Goal: Task Accomplishment & Management: Manage account settings

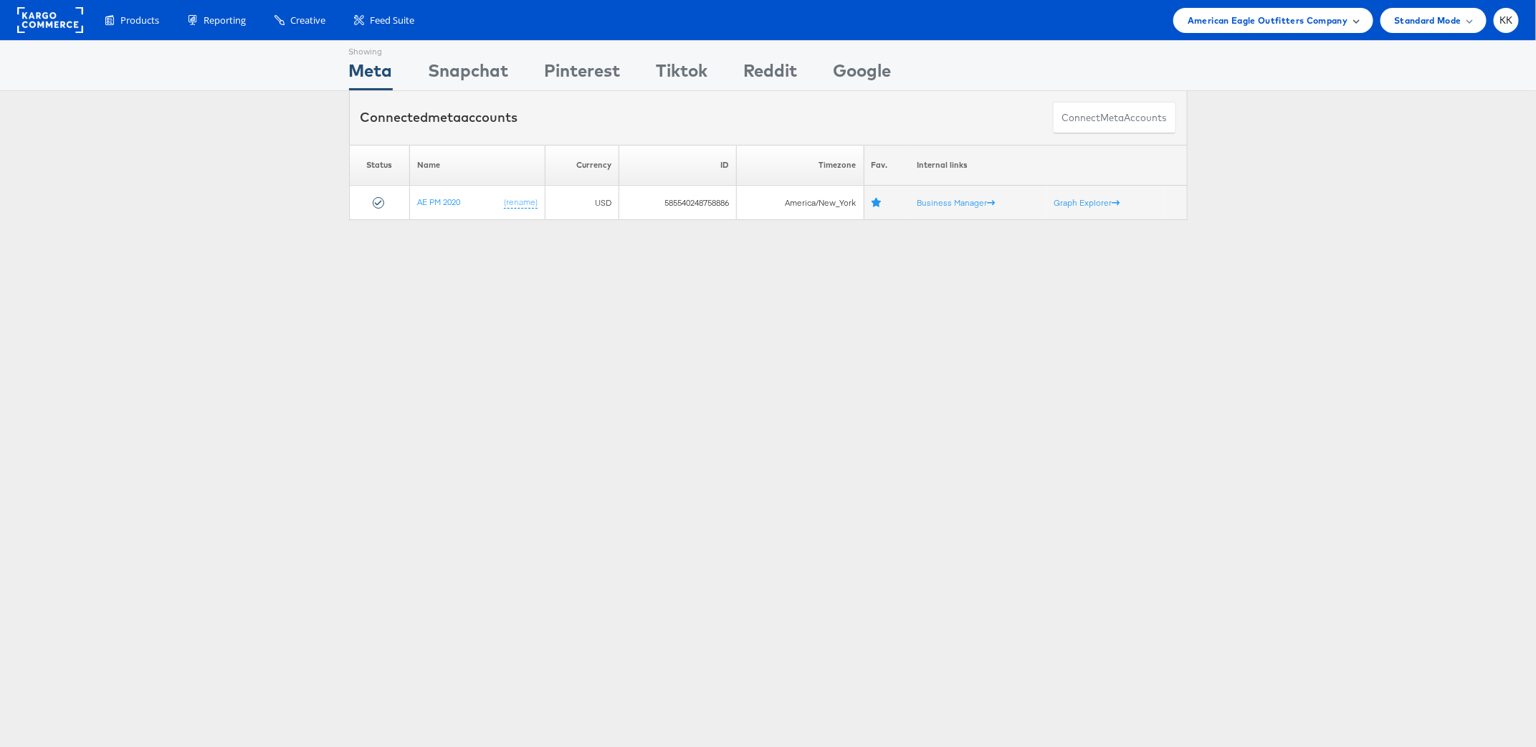
click at [1232, 27] on div "American Eagle Outfitters Company" at bounding box center [1272, 20] width 199 height 25
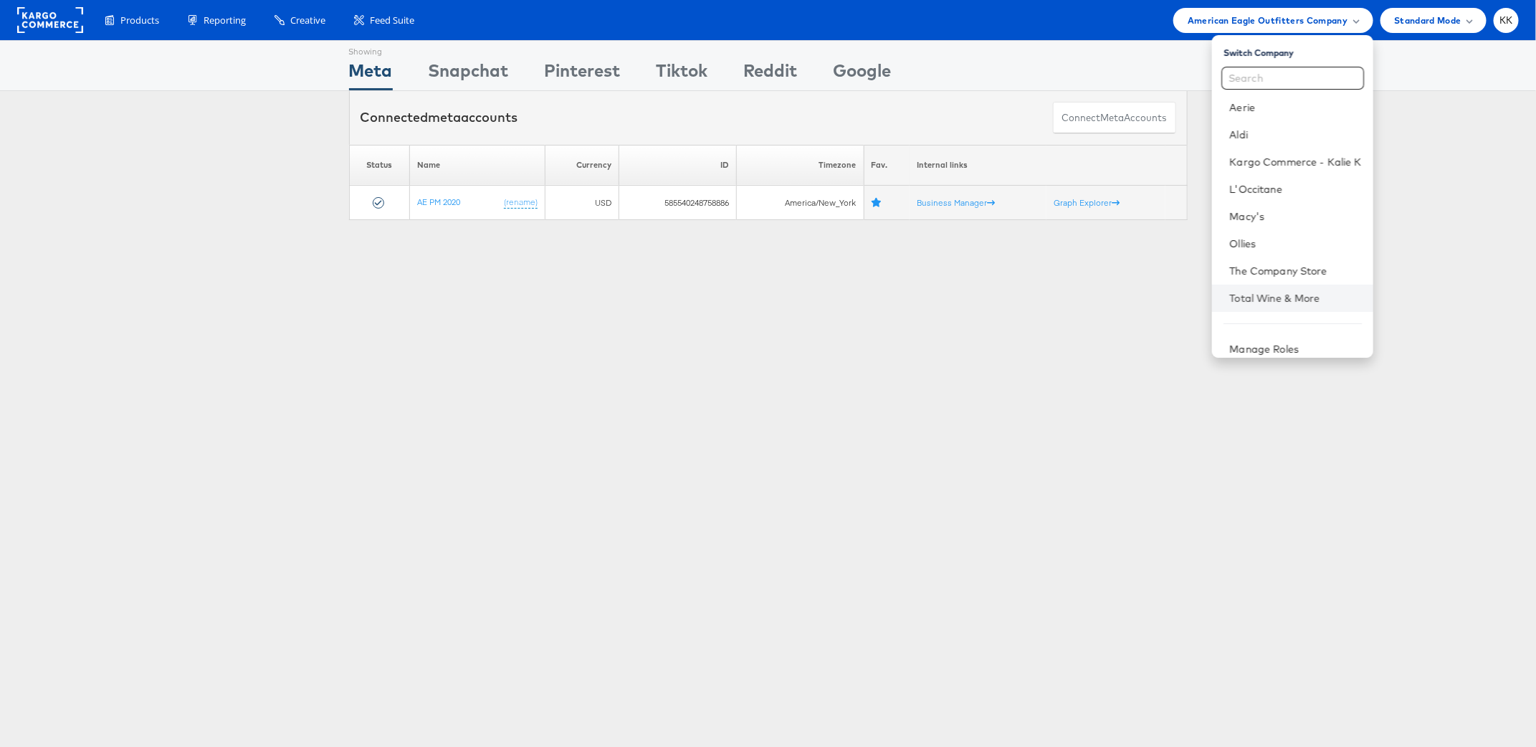
click at [1243, 285] on li "Total Wine & More" at bounding box center [1292, 298] width 161 height 27
click at [1266, 269] on link "The Company Store" at bounding box center [1295, 271] width 132 height 14
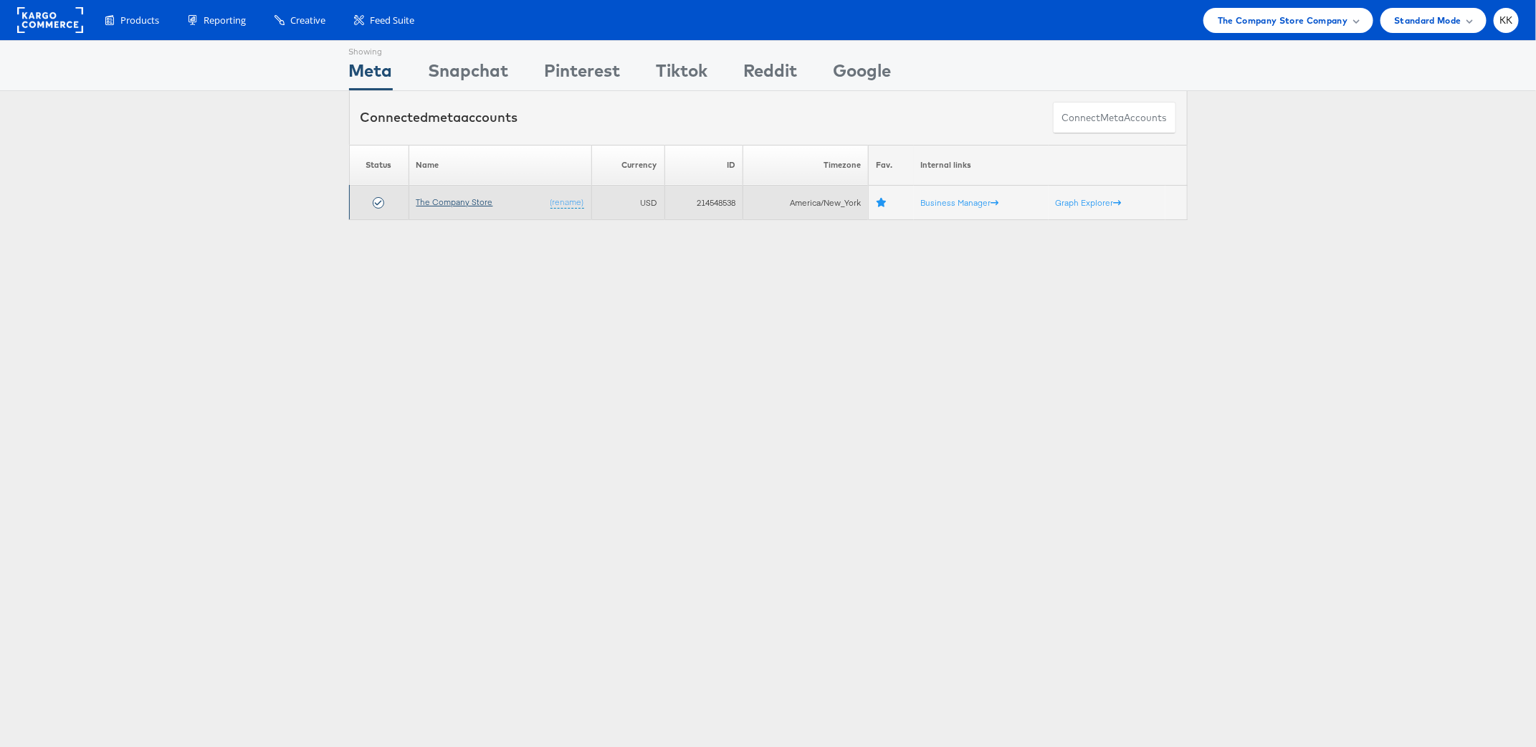
click at [469, 202] on link "The Company Store" at bounding box center [454, 201] width 77 height 11
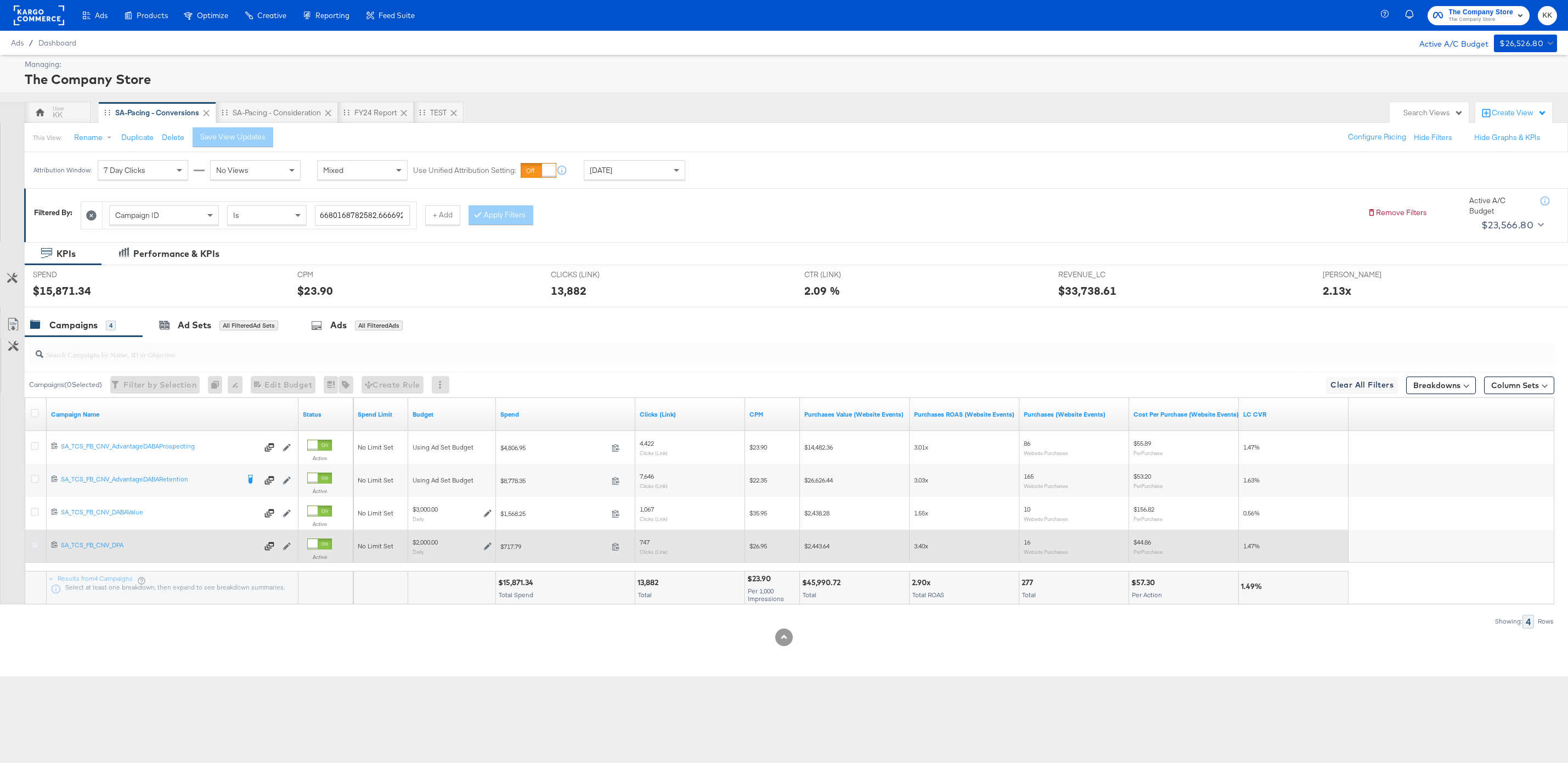
click at [31, 548] on icon at bounding box center [34, 545] width 8 height 8
click at [0, 0] on input "checkbox" at bounding box center [0, 0] width 0 height 0
click at [31, 548] on icon at bounding box center [34, 545] width 8 height 8
click at [0, 0] on input "checkbox" at bounding box center [0, 0] width 0 height 0
click at [34, 544] on icon at bounding box center [34, 545] width 8 height 8
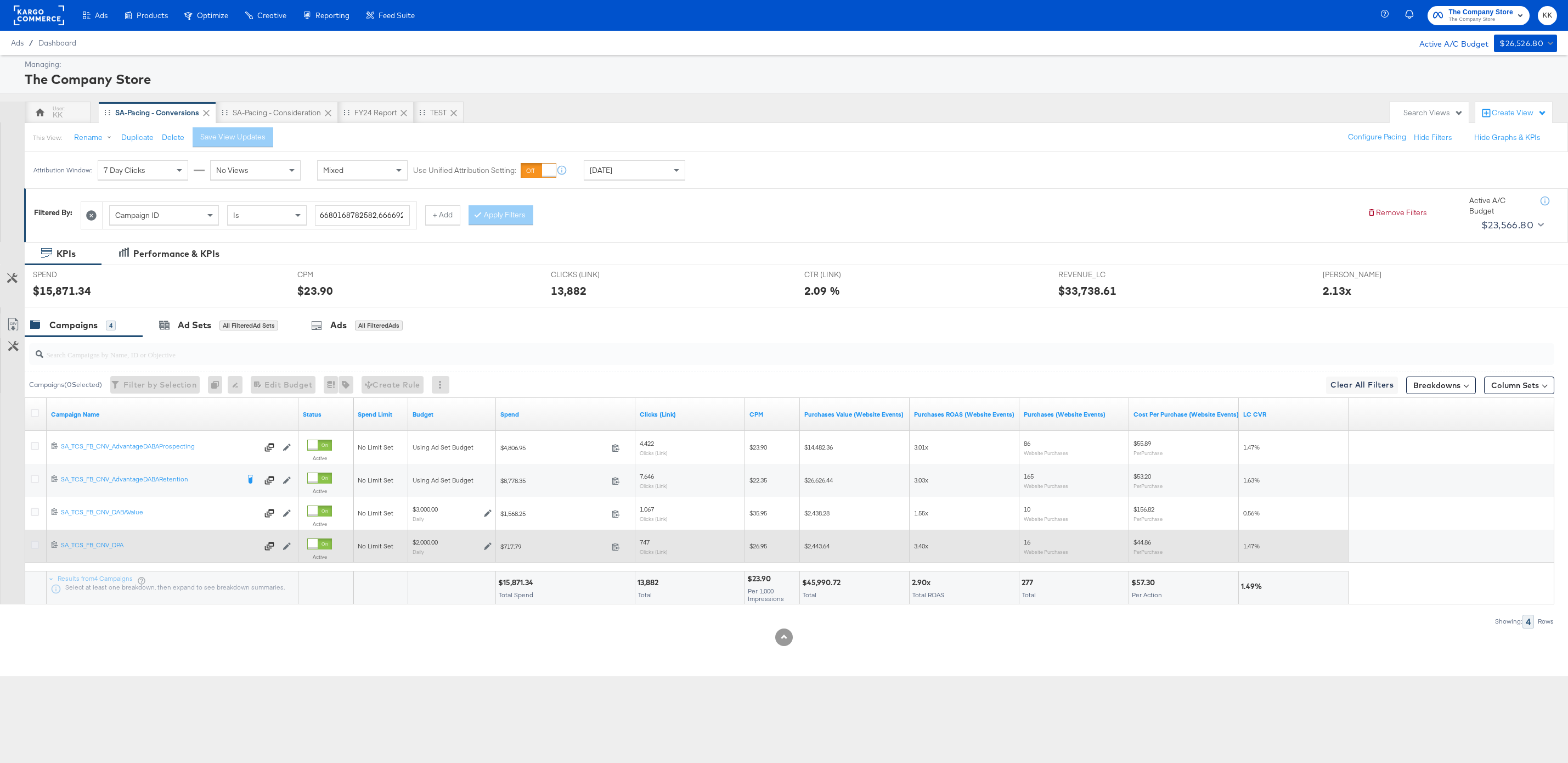
click at [0, 0] on input "checkbox" at bounding box center [0, 0] width 0 height 0
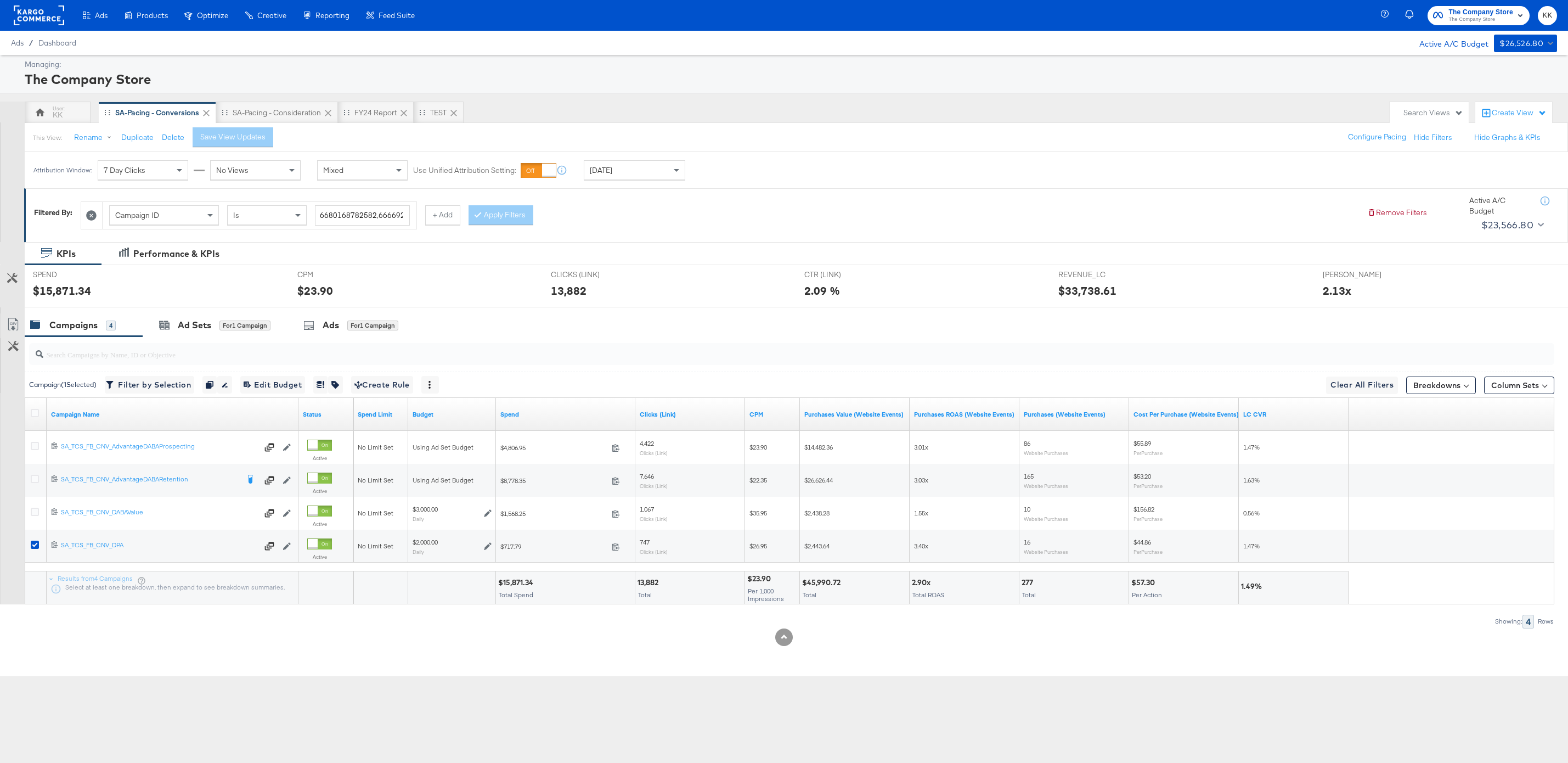
click at [251, 299] on div "SPEND SPEND $15,871.34" at bounding box center [156, 286] width 264 height 41
click at [212, 325] on div "Ad Sets for 1 Campaign" at bounding box center [214, 325] width 111 height 12
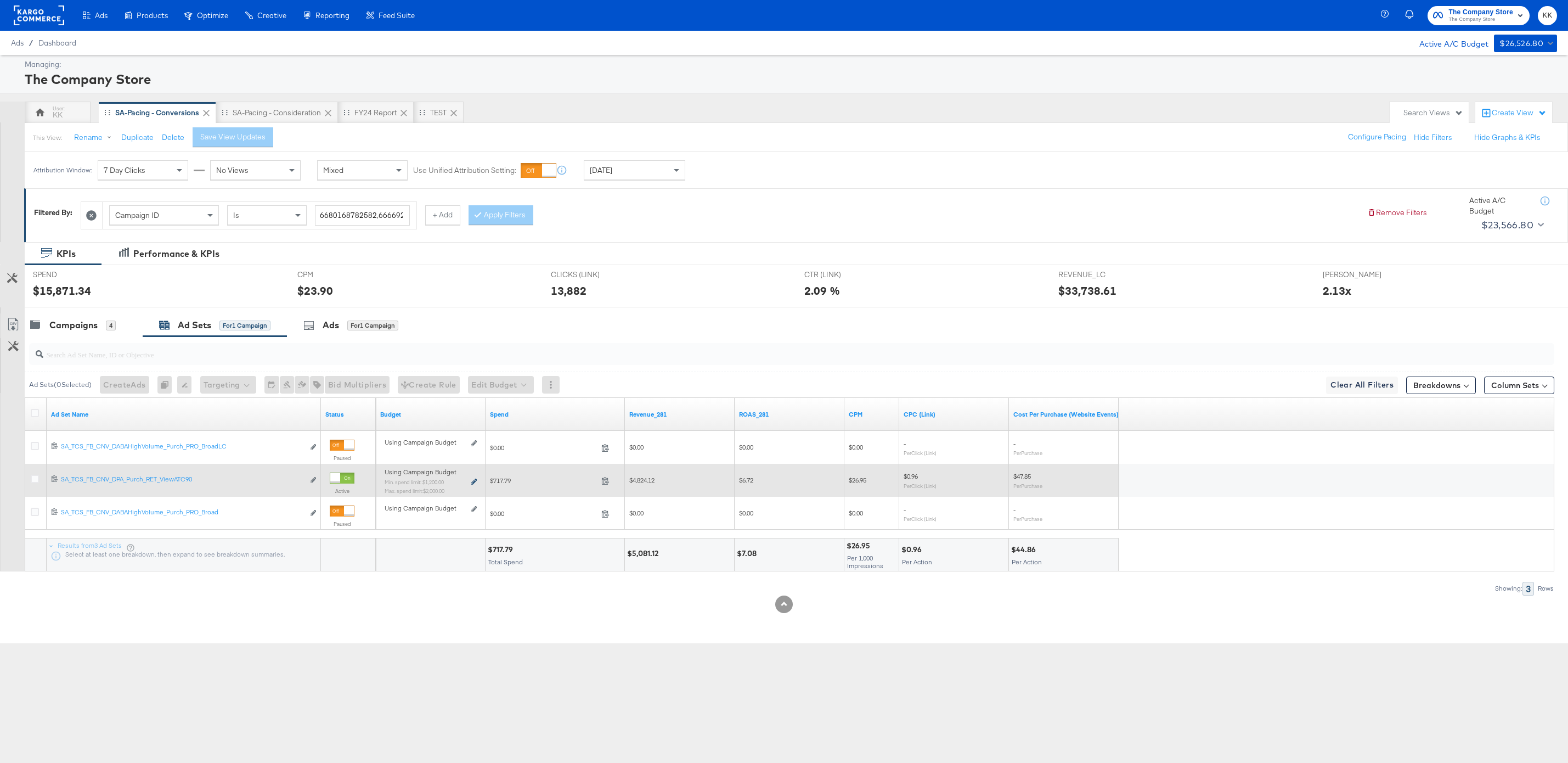
click at [474, 480] on icon at bounding box center [474, 482] width 5 height 6
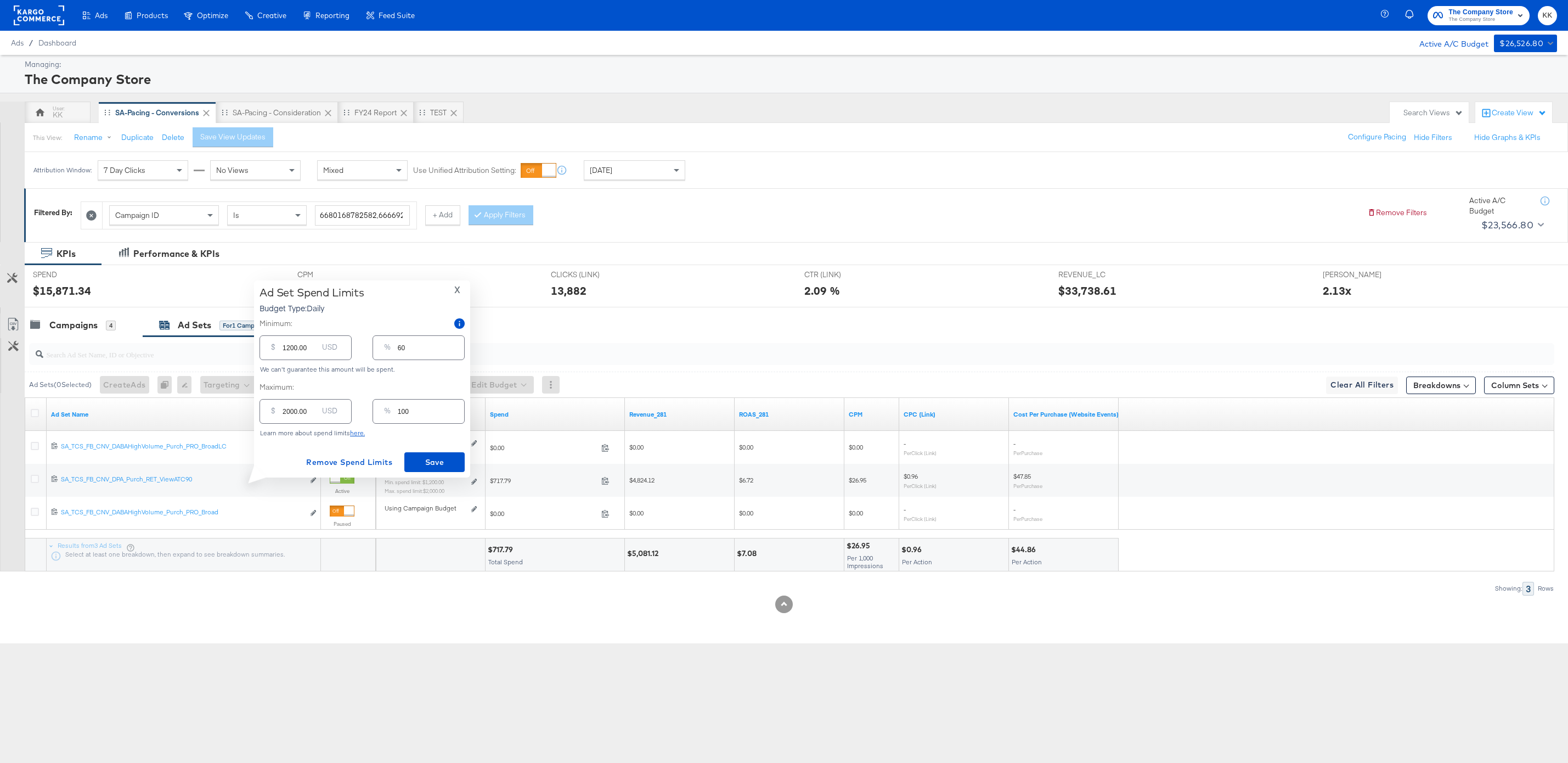
click at [291, 346] on input "1200.00" at bounding box center [300, 343] width 35 height 24
type input "100.00"
type input "5"
type input "1700.00"
type input "85"
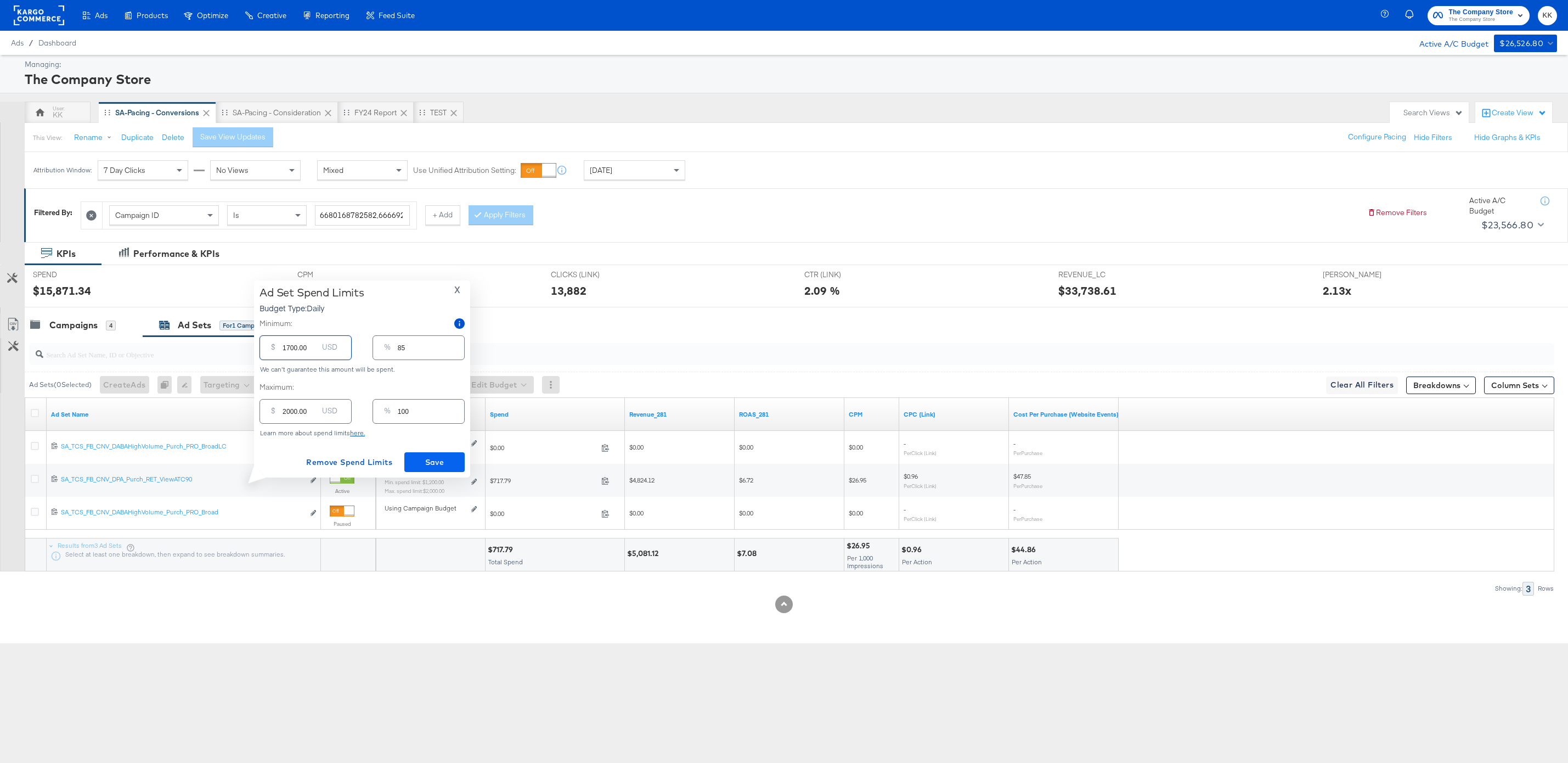
type input "1700.00"
click at [419, 460] on span "Save" at bounding box center [434, 463] width 51 height 14
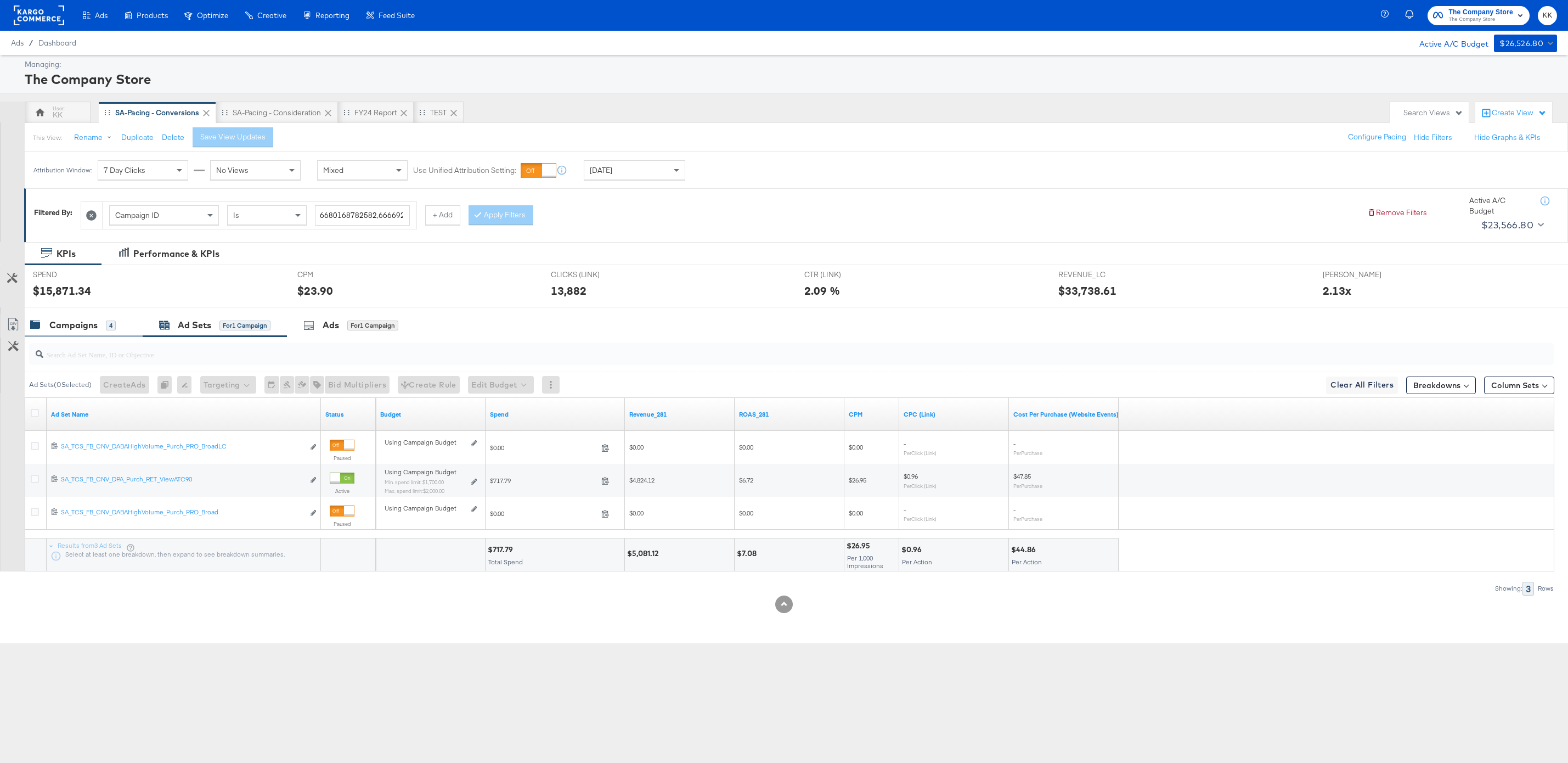
click at [74, 319] on div "Campaigns" at bounding box center [74, 325] width 48 height 12
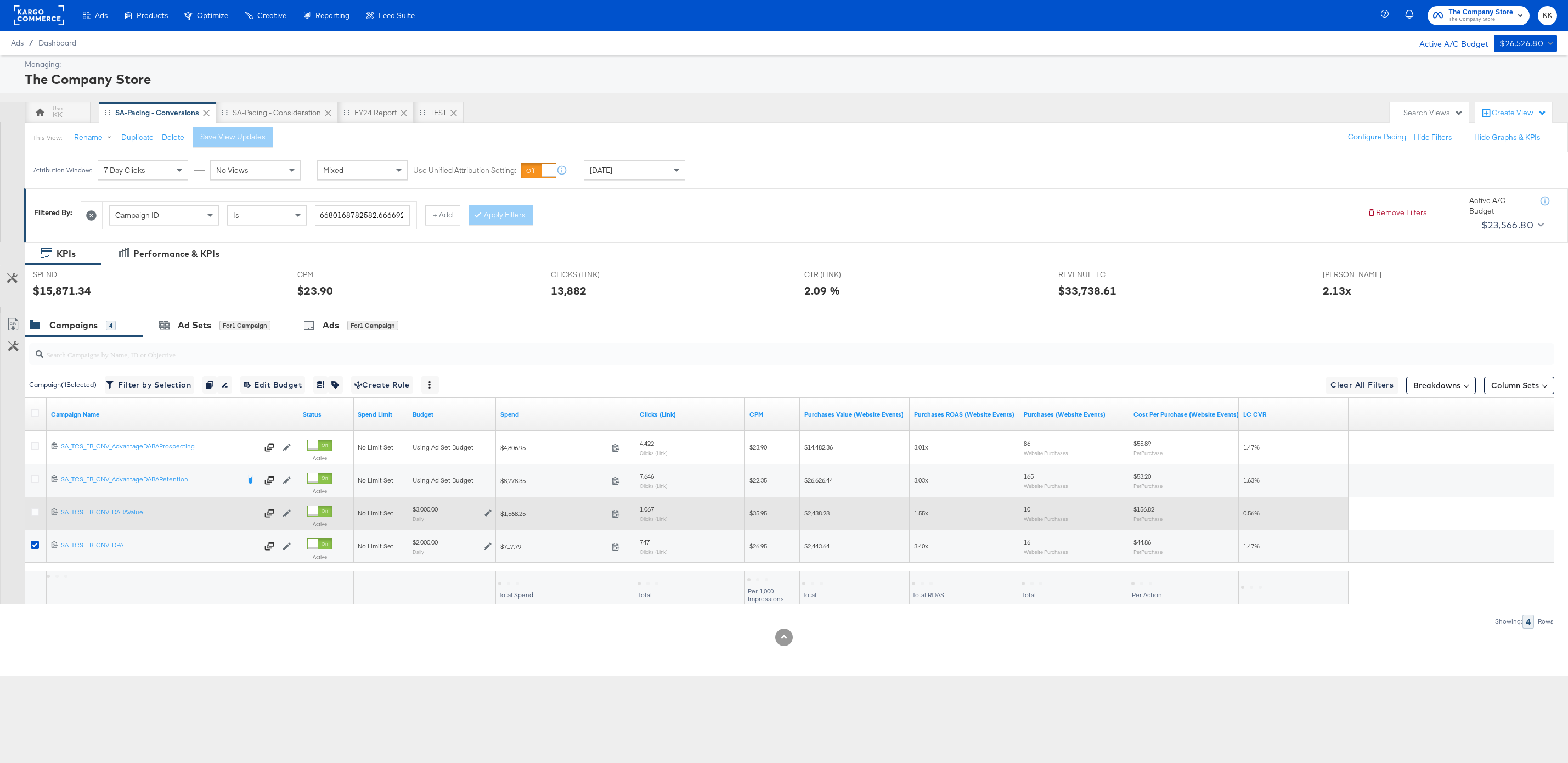
click at [36, 516] on div at bounding box center [36, 513] width 11 height 11
click at [36, 513] on icon at bounding box center [34, 512] width 8 height 8
click at [0, 0] on input "checkbox" at bounding box center [0, 0] width 0 height 0
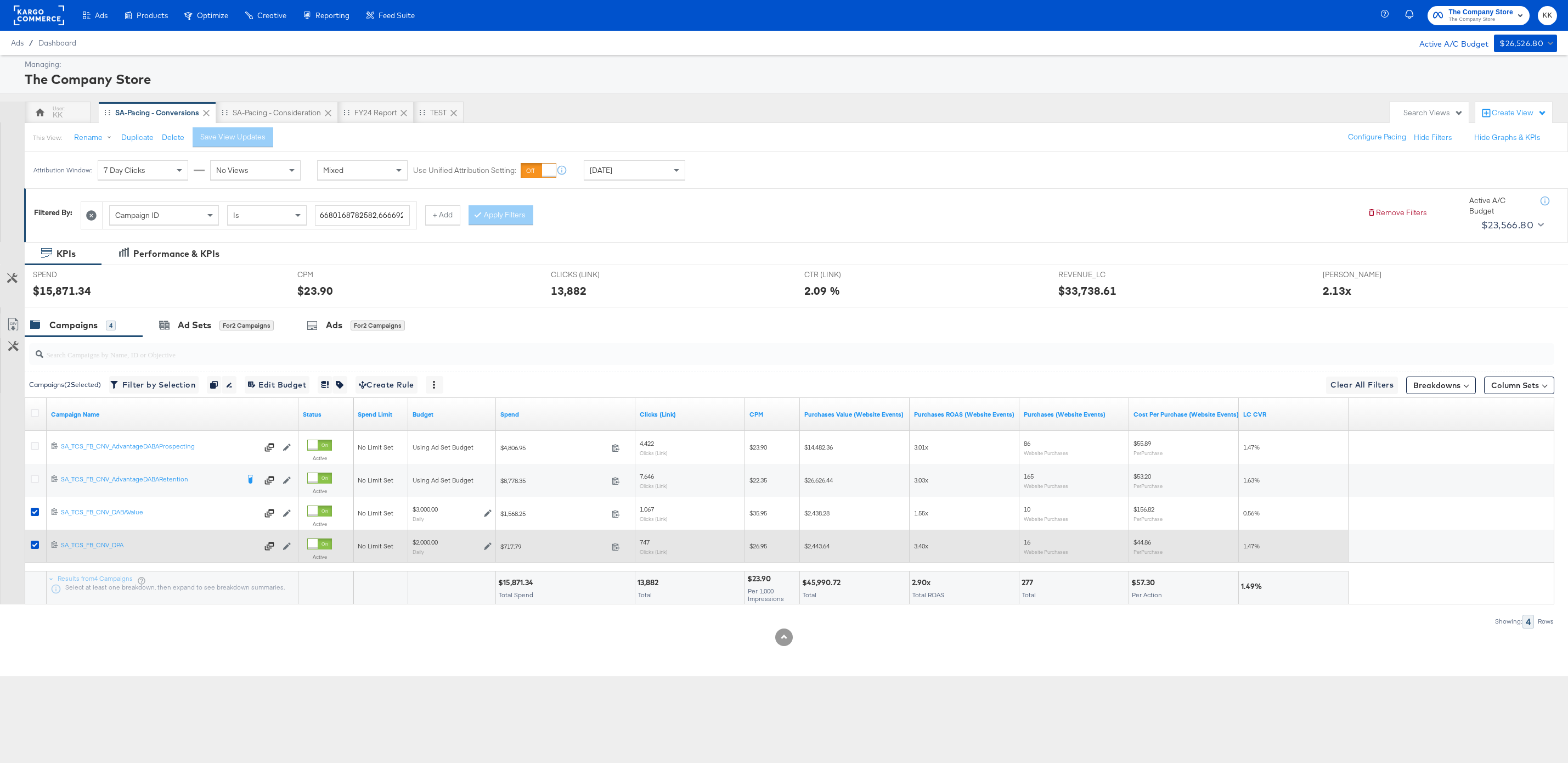
click at [36, 552] on div at bounding box center [36, 546] width 21 height 20
click at [35, 541] on icon at bounding box center [34, 545] width 8 height 8
click at [0, 0] on input "checkbox" at bounding box center [0, 0] width 0 height 0
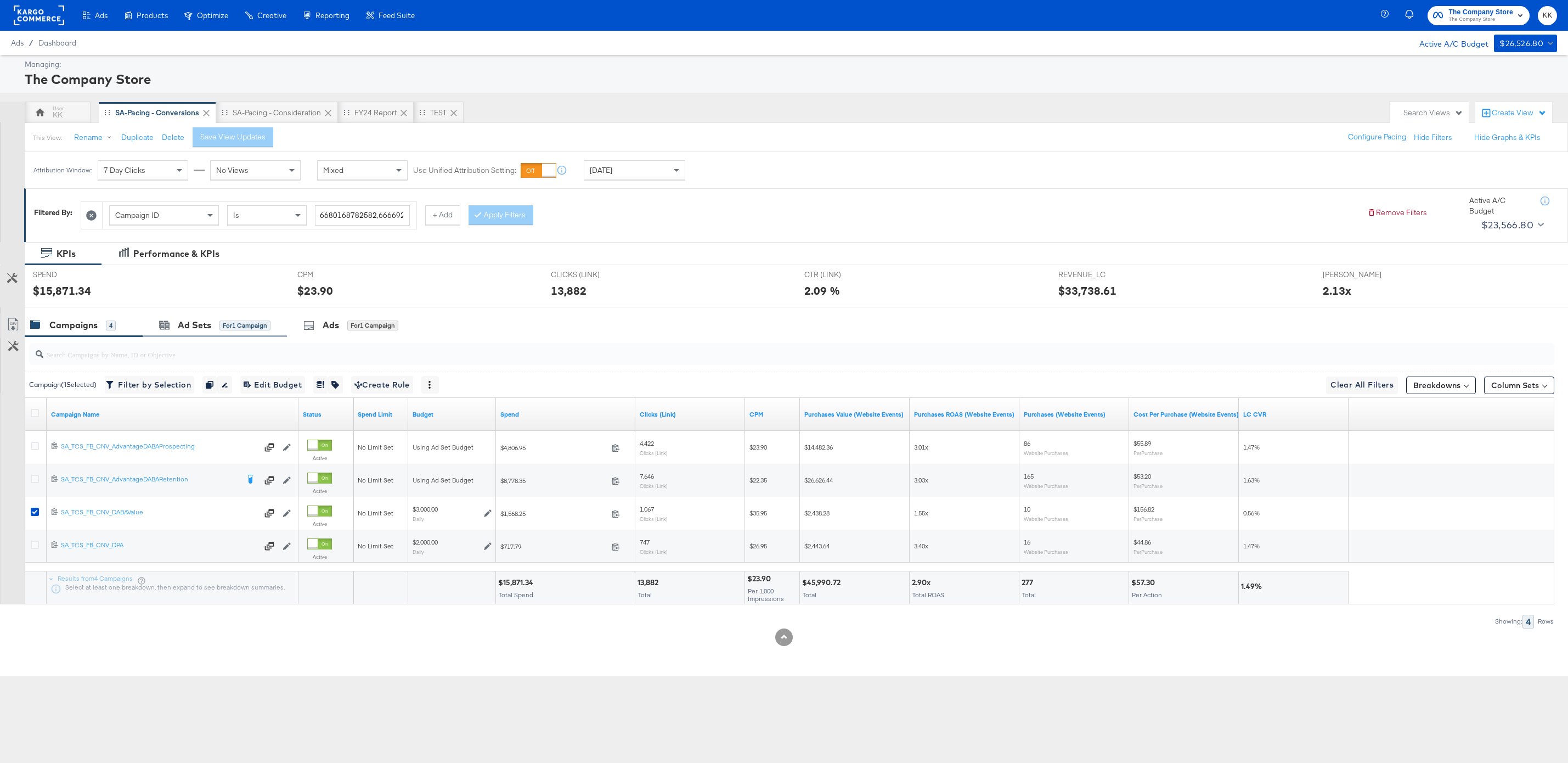
click at [175, 333] on div "Ad Sets for 1 Campaign" at bounding box center [214, 325] width 145 height 24
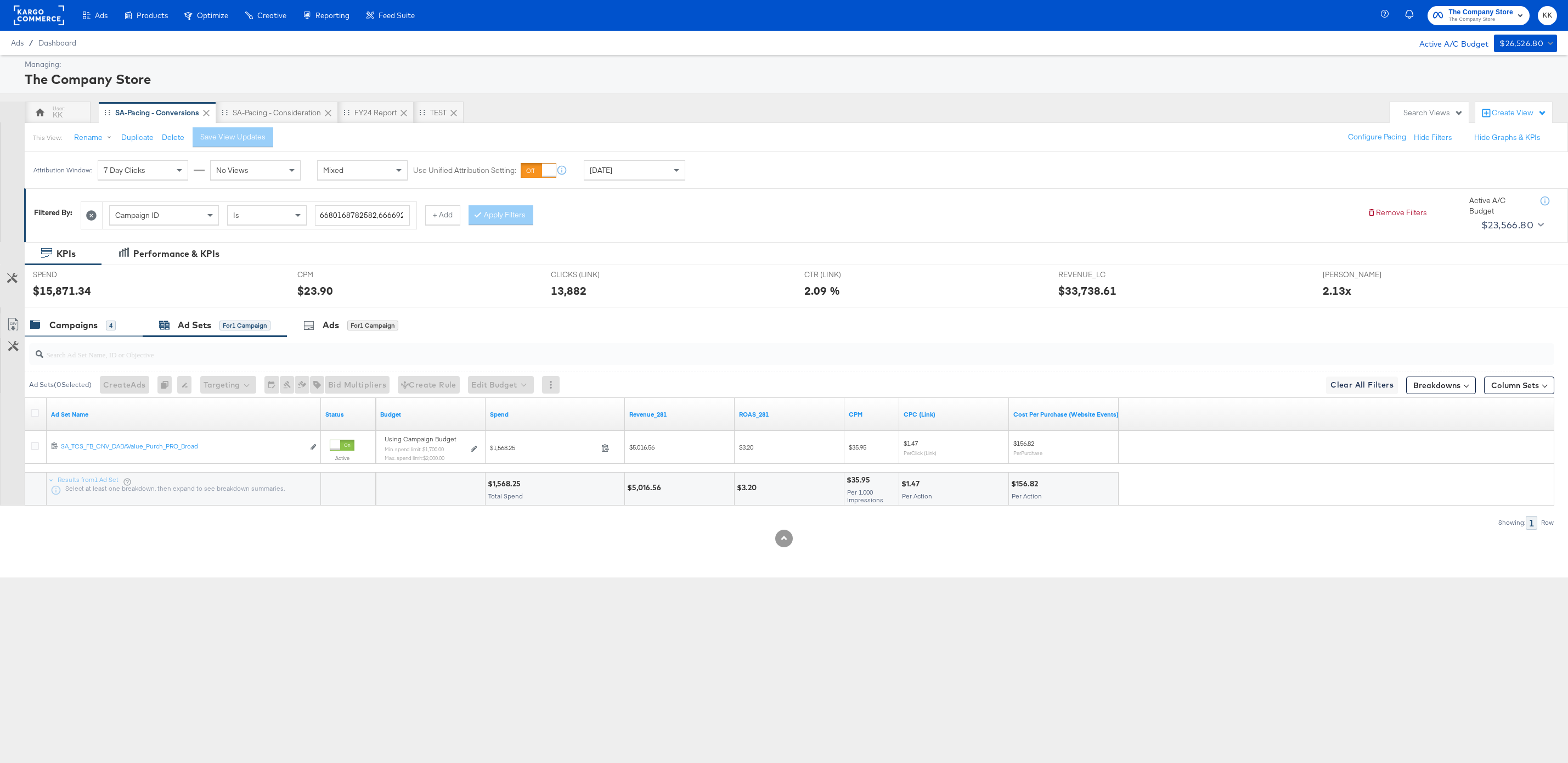
click at [103, 321] on div "Campaigns 4" at bounding box center [73, 325] width 86 height 12
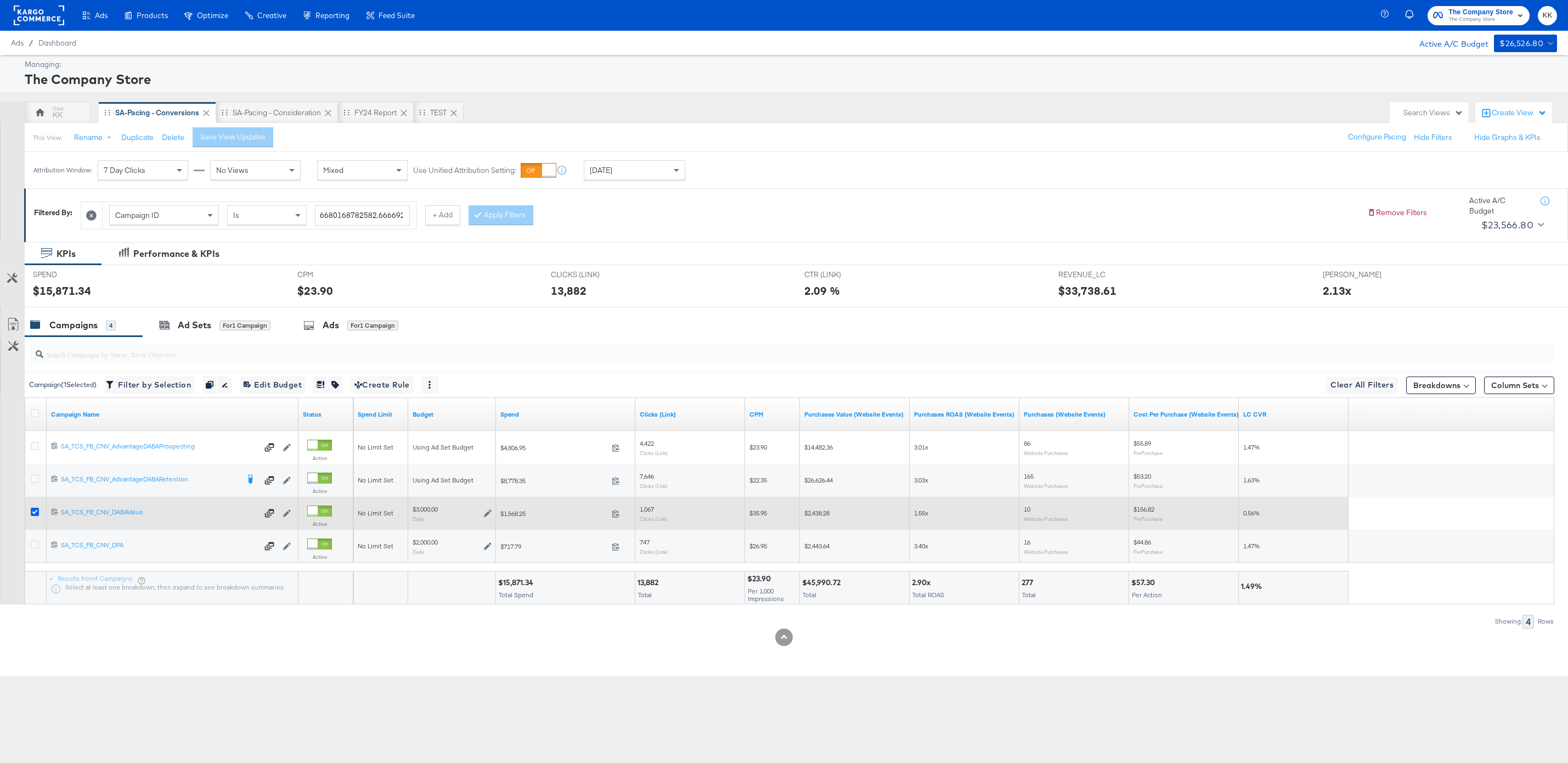
click at [34, 509] on icon at bounding box center [34, 512] width 8 height 8
click at [0, 0] on input "checkbox" at bounding box center [0, 0] width 0 height 0
